Goal: Navigation & Orientation: Find specific page/section

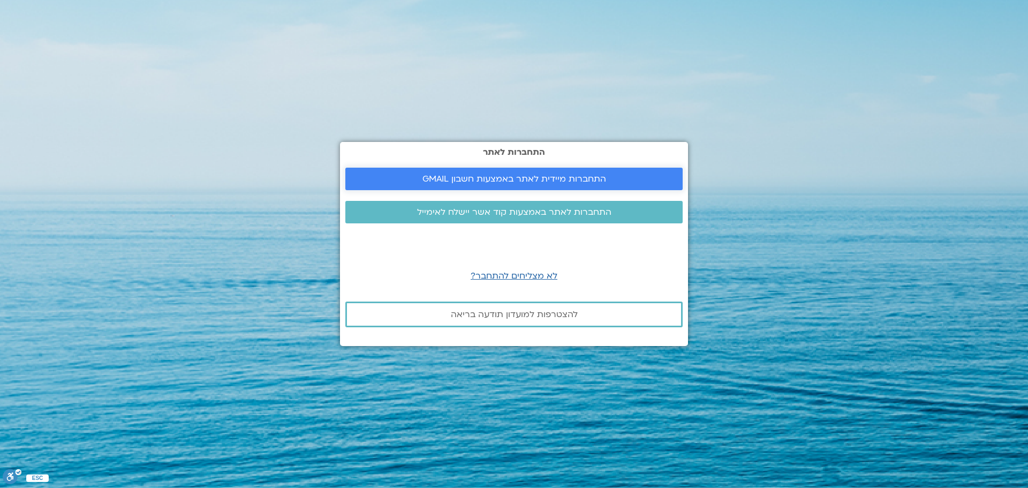
click at [513, 176] on span "התחברות מיידית לאתר באמצעות חשבון GMAIL" at bounding box center [514, 179] width 184 height 10
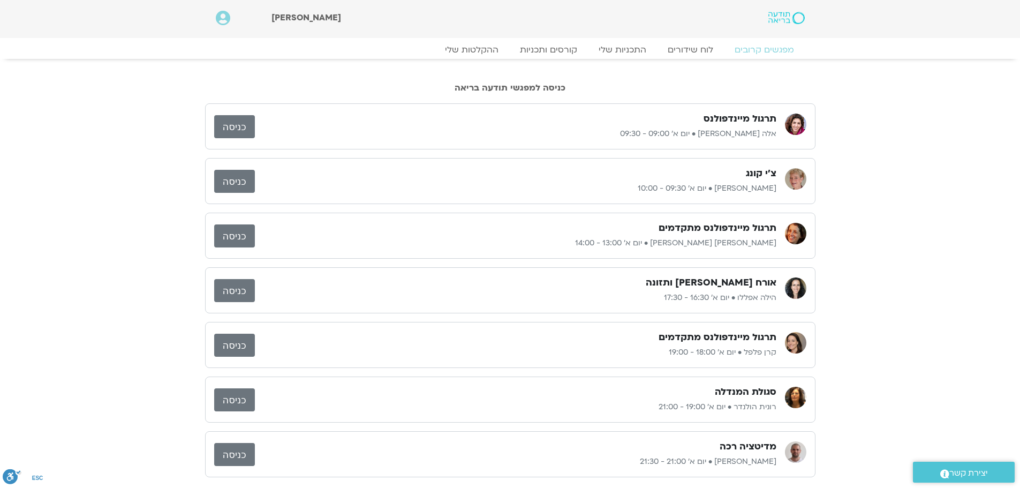
click at [225, 124] on link "כניסה" at bounding box center [234, 126] width 41 height 23
